Goal: Task Accomplishment & Management: Manage account settings

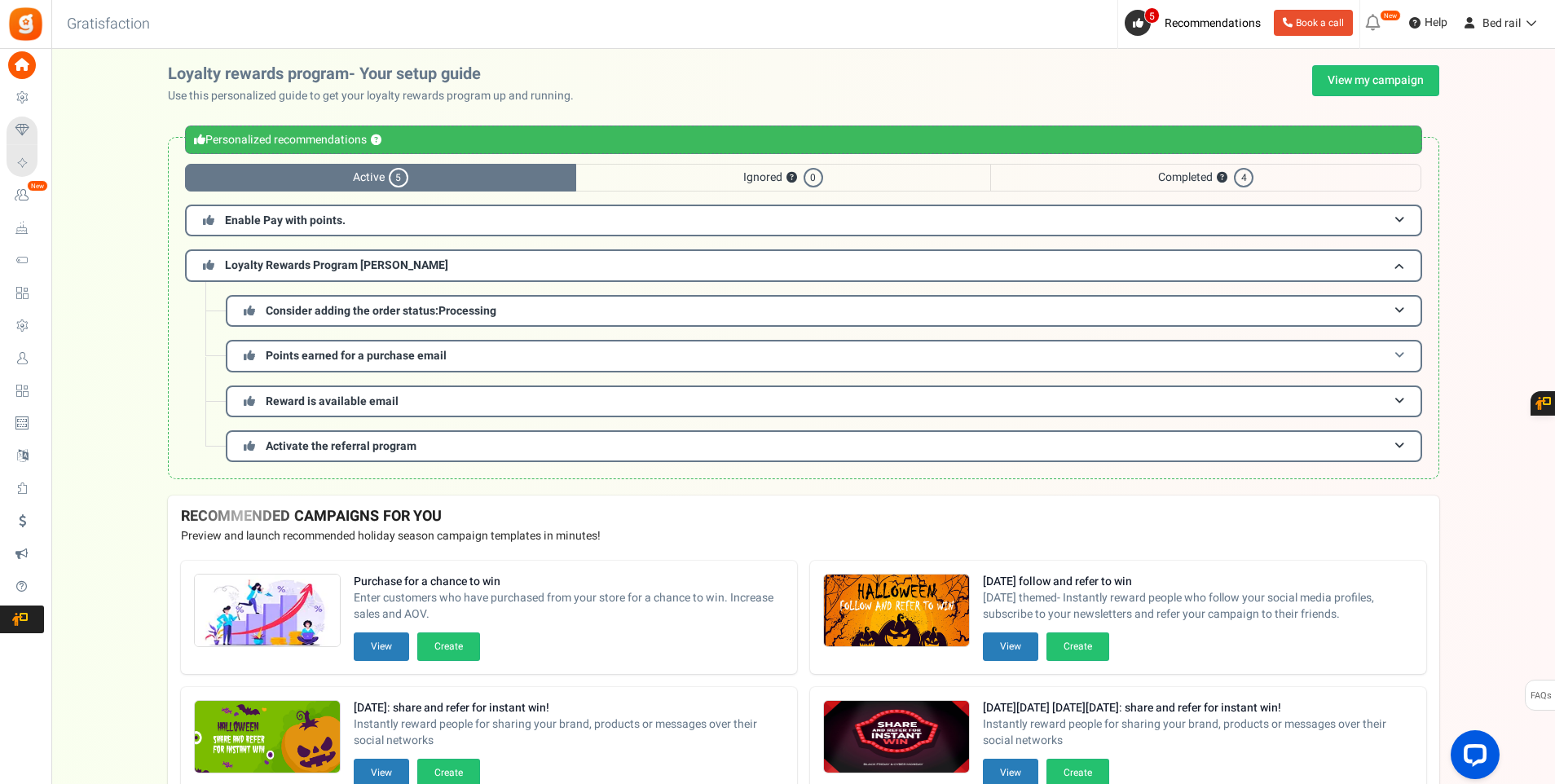
click at [363, 359] on span "Points earned for a purchase email" at bounding box center [355, 355] width 181 height 17
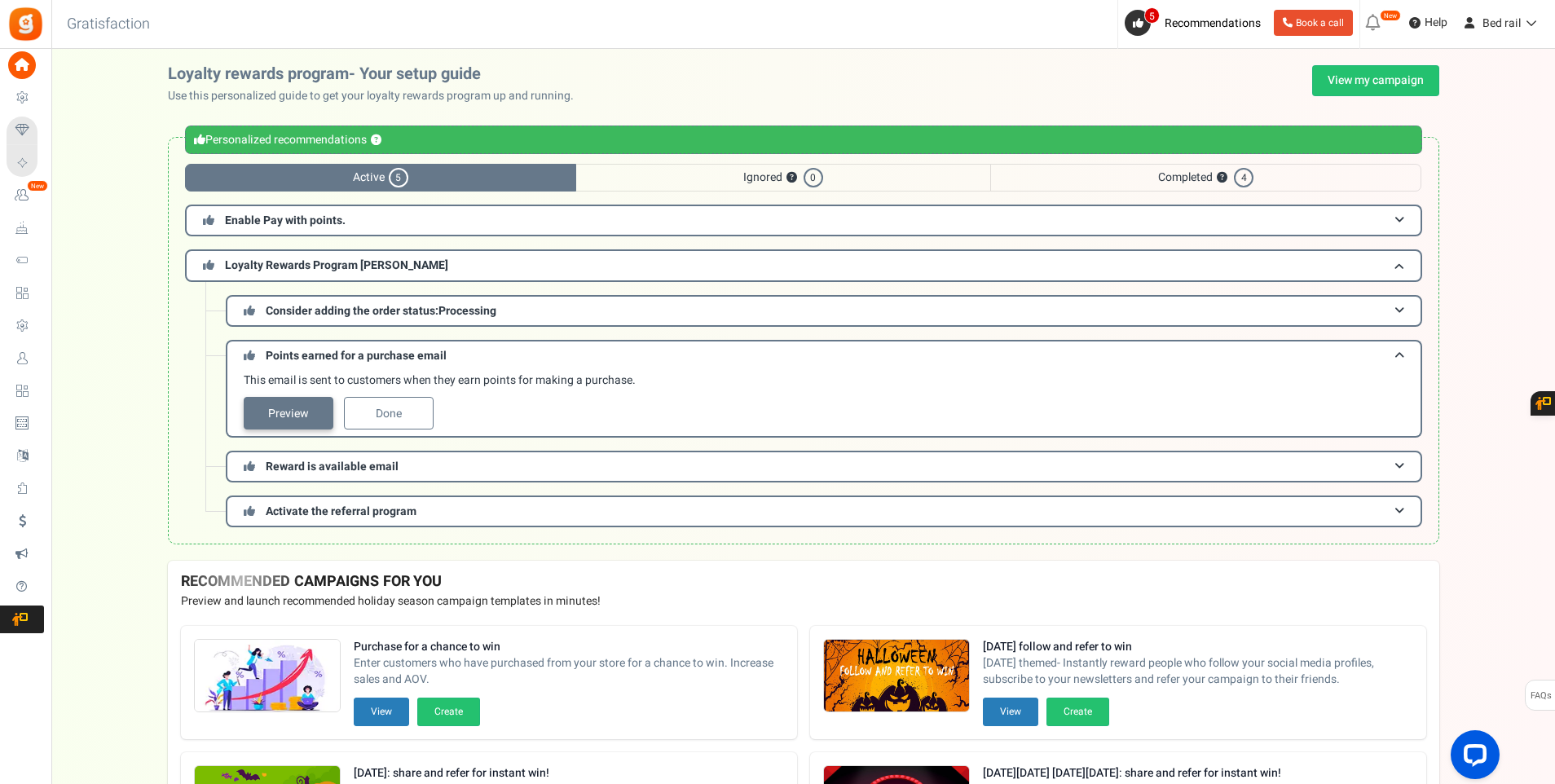
click at [253, 410] on link "Preview" at bounding box center [288, 413] width 90 height 33
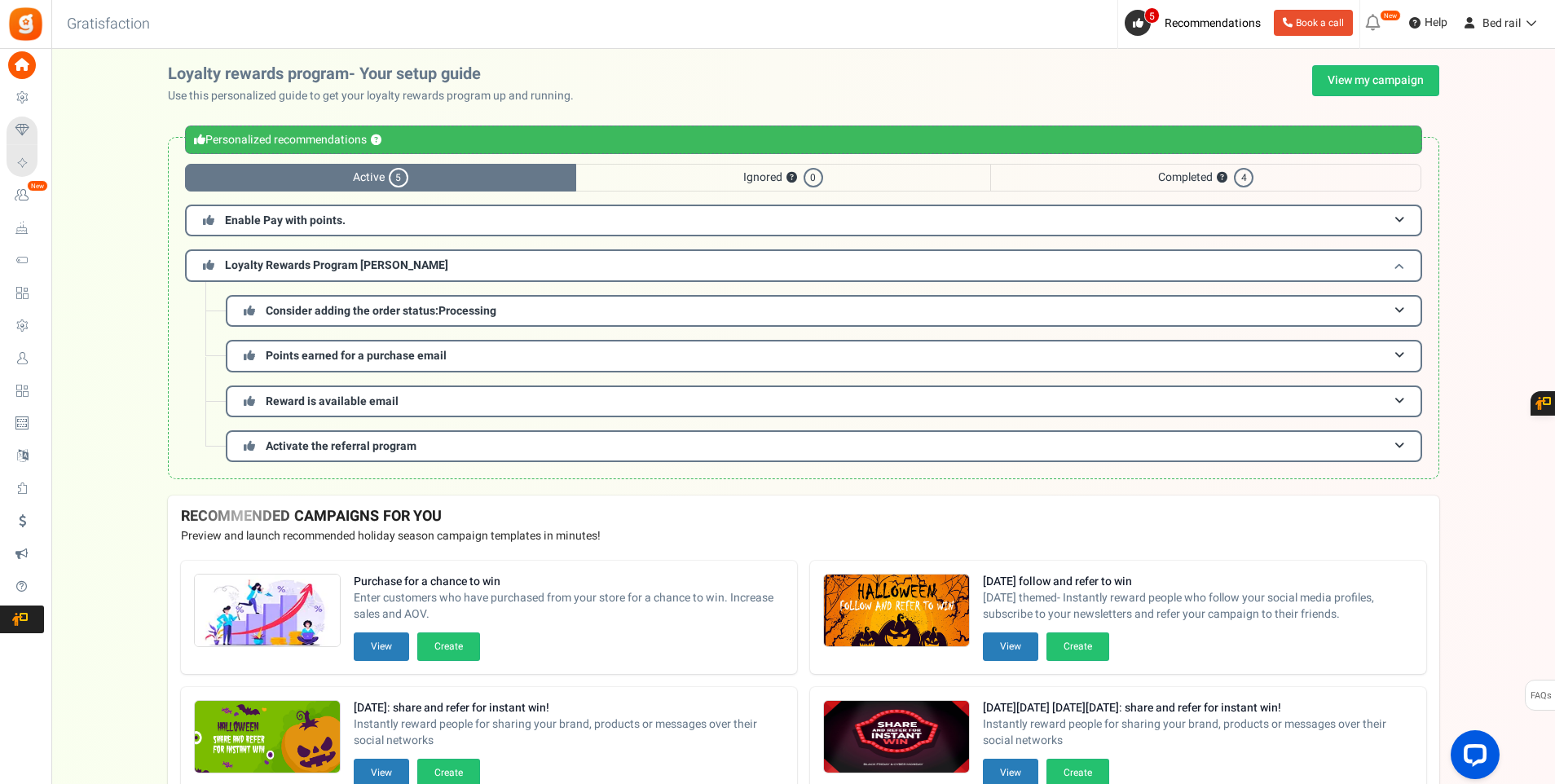
click at [304, 270] on span "Loyalty Rewards Program [PERSON_NAME]" at bounding box center [336, 265] width 223 height 17
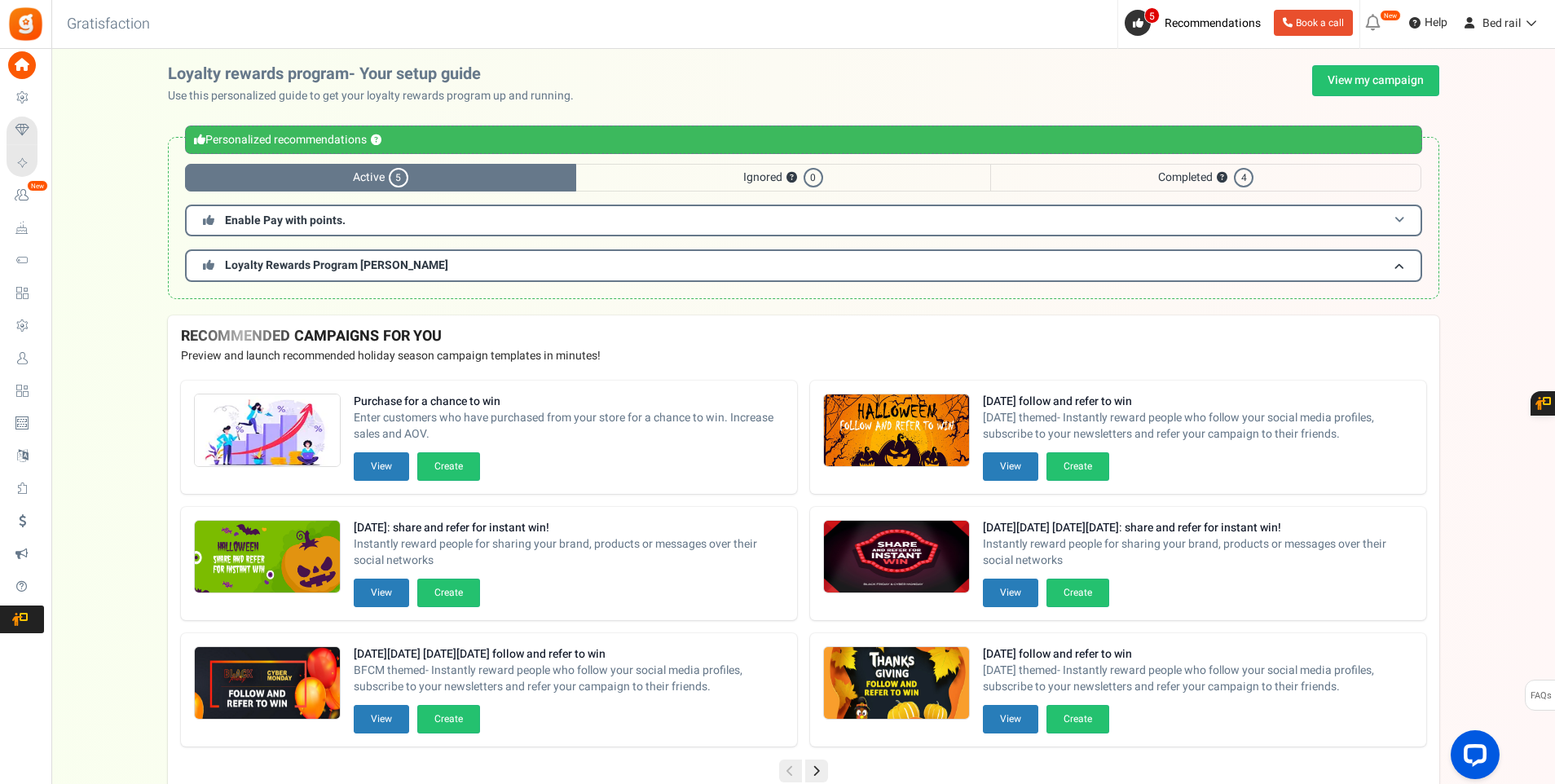
click at [308, 219] on span "Enable Pay with points." at bounding box center [285, 220] width 121 height 17
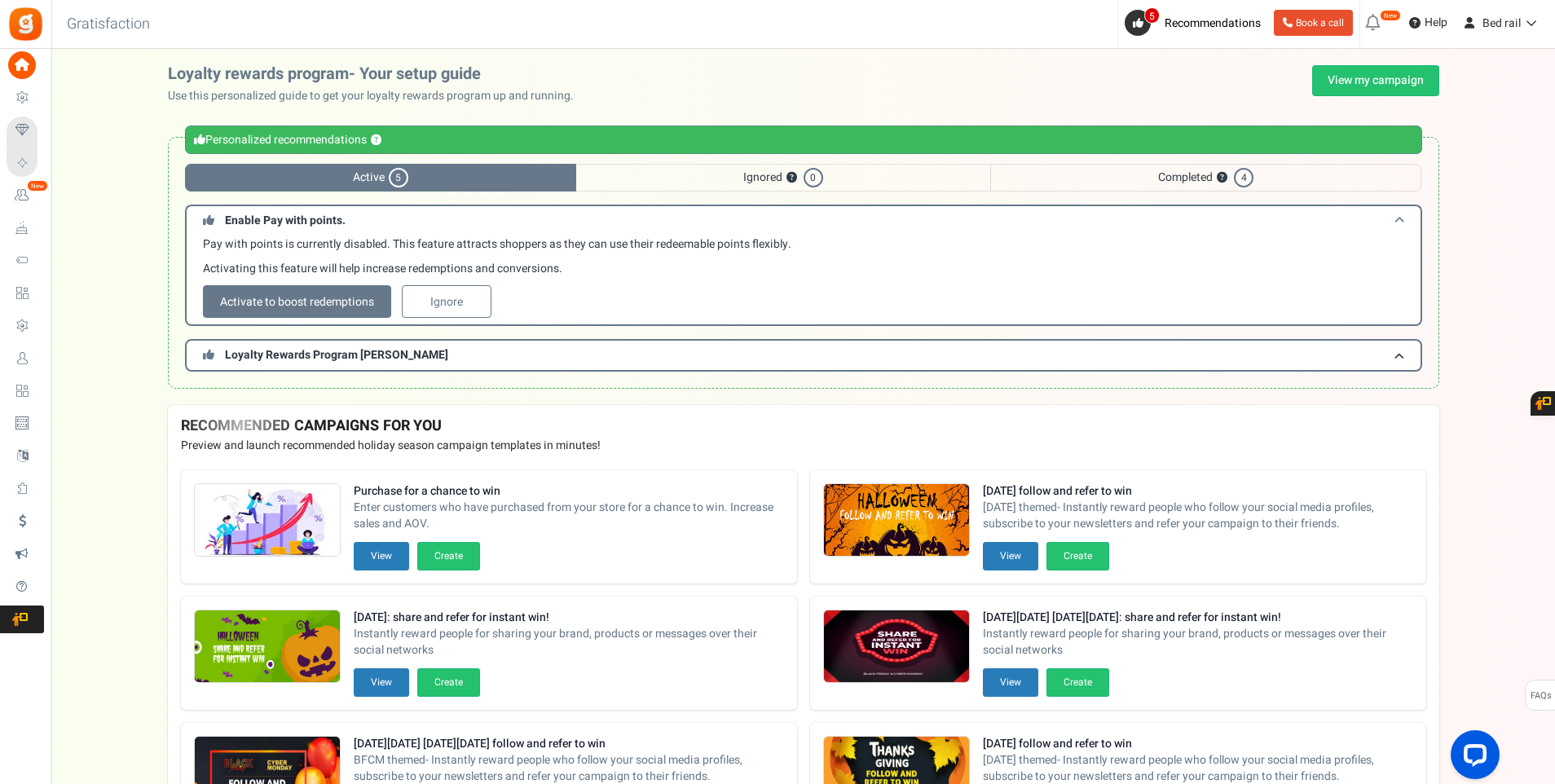
click at [308, 219] on span "Enable Pay with points." at bounding box center [285, 220] width 121 height 17
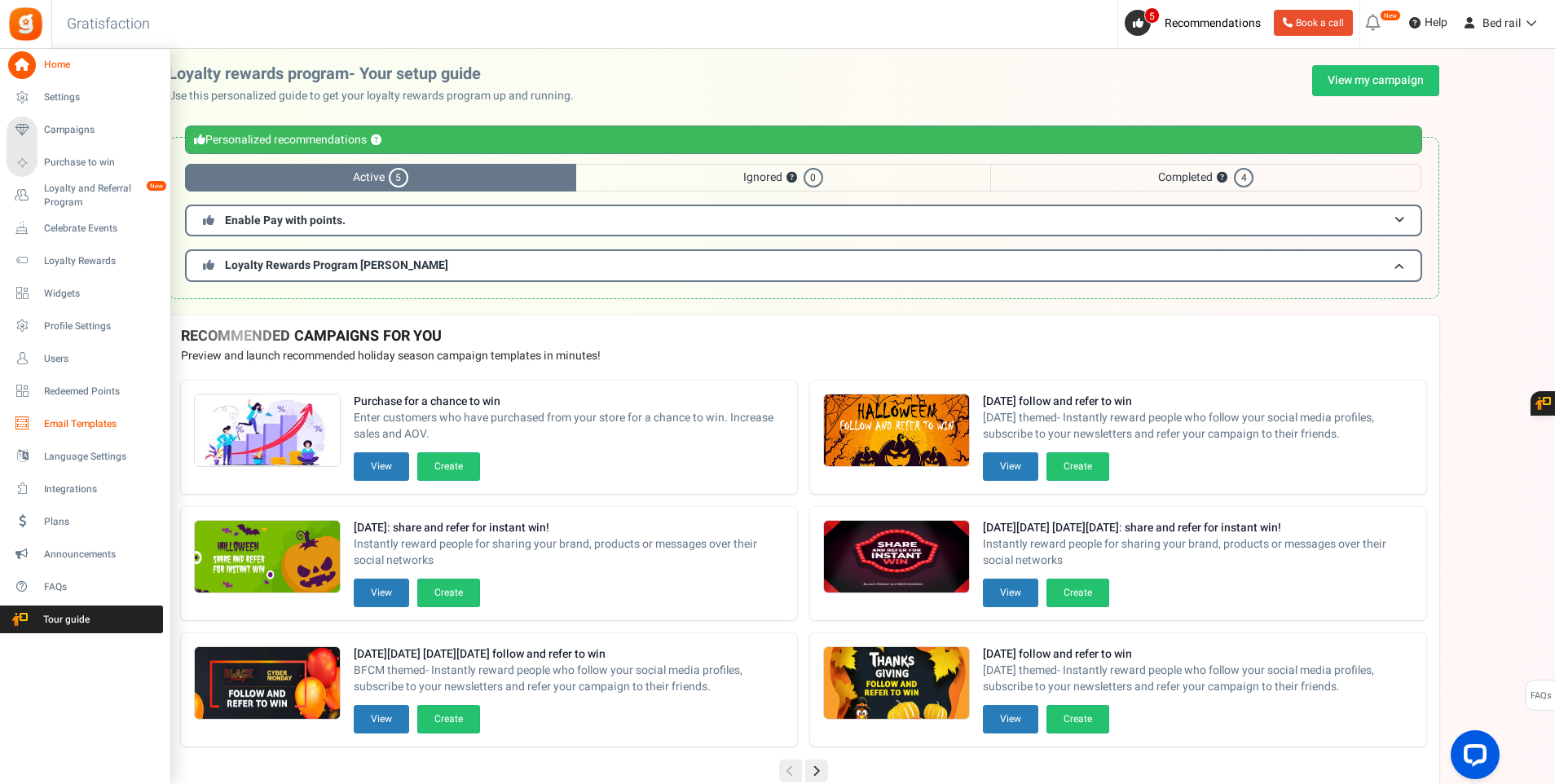
click at [61, 420] on span "Email Templates" at bounding box center [101, 424] width 114 height 14
